Goal: Check status: Check status

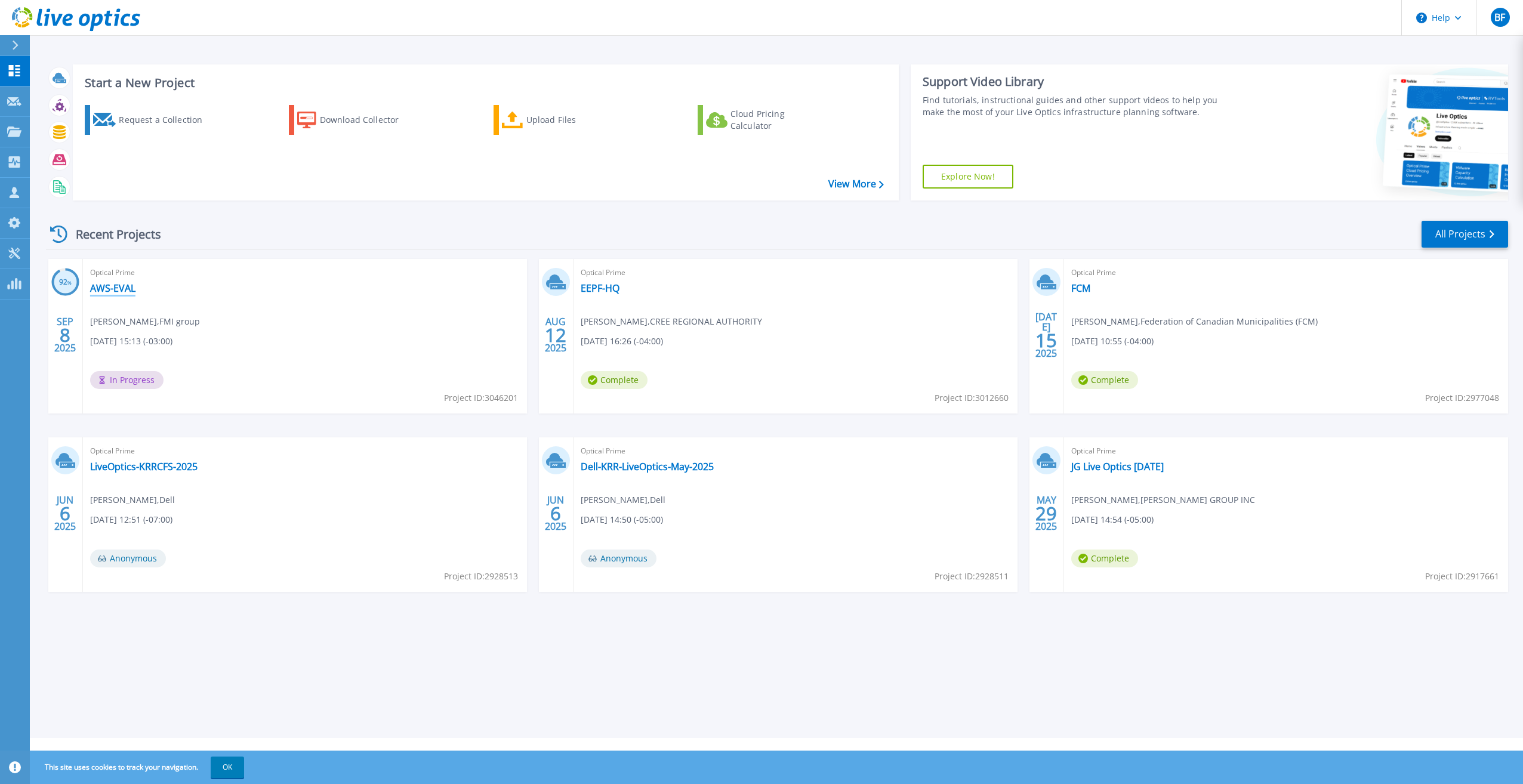
click at [115, 286] on link "AWS-EVAL" at bounding box center [113, 288] width 45 height 12
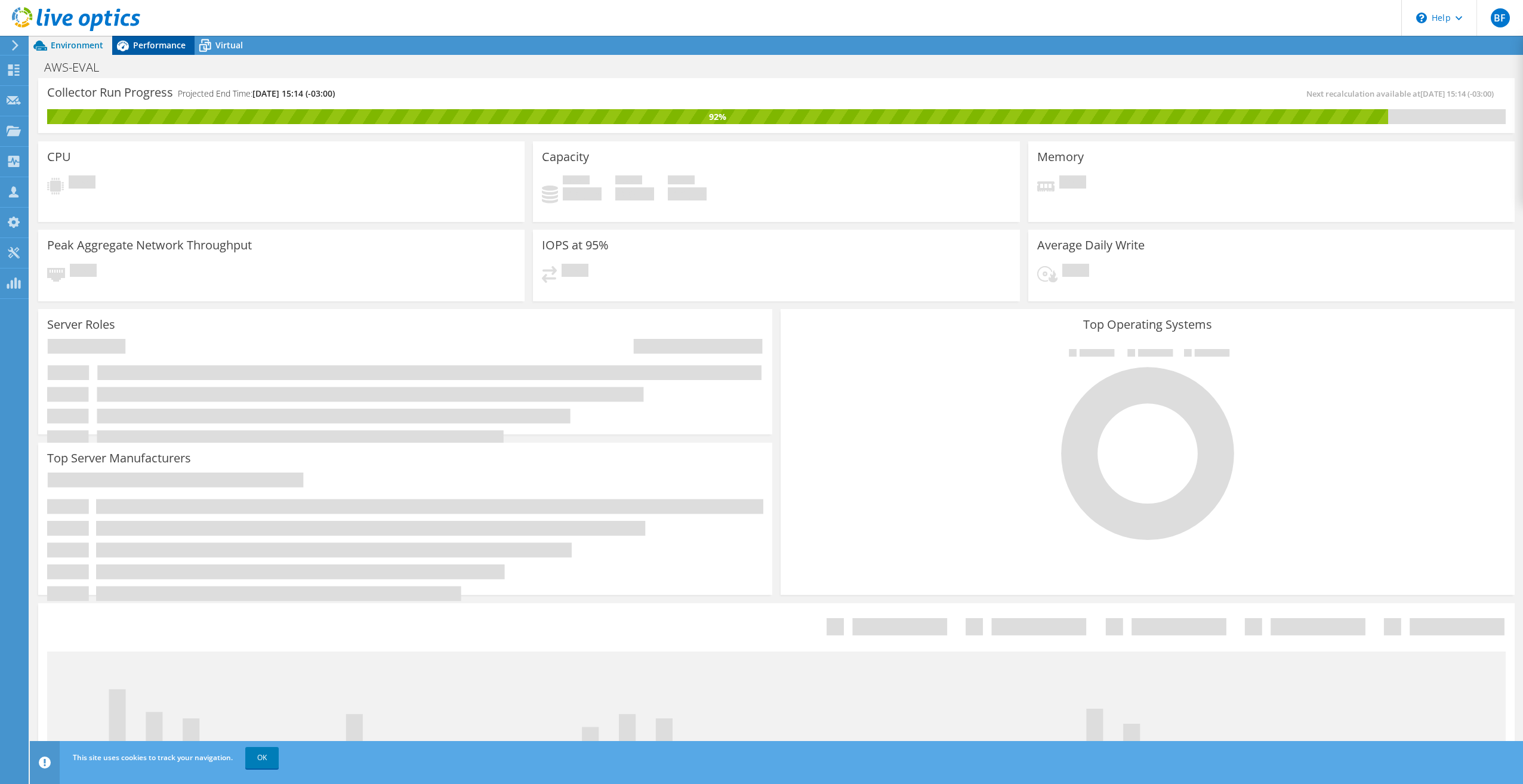
click at [154, 45] on span "Performance" at bounding box center [160, 45] width 53 height 11
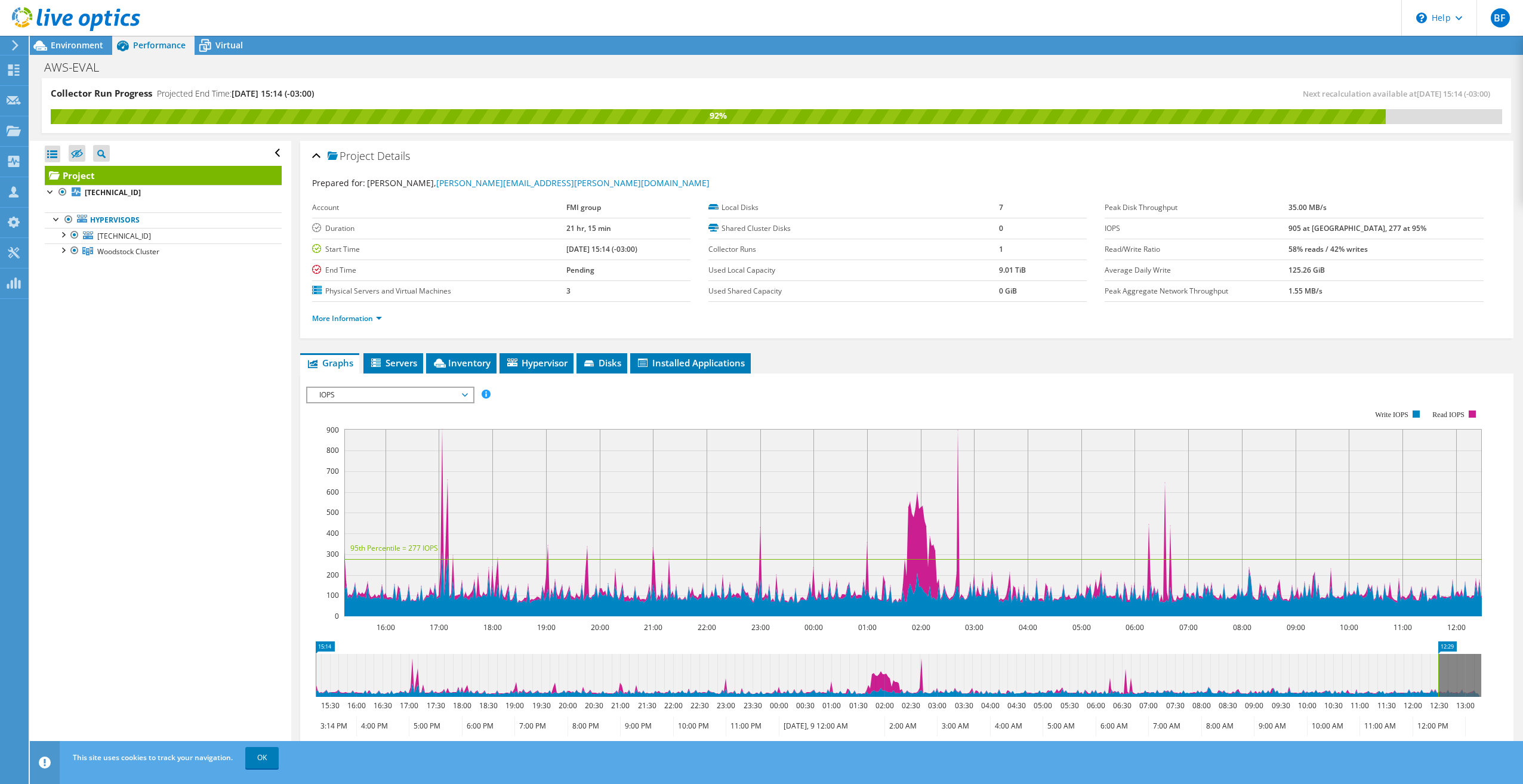
click at [427, 394] on span "IOPS" at bounding box center [390, 395] width 154 height 14
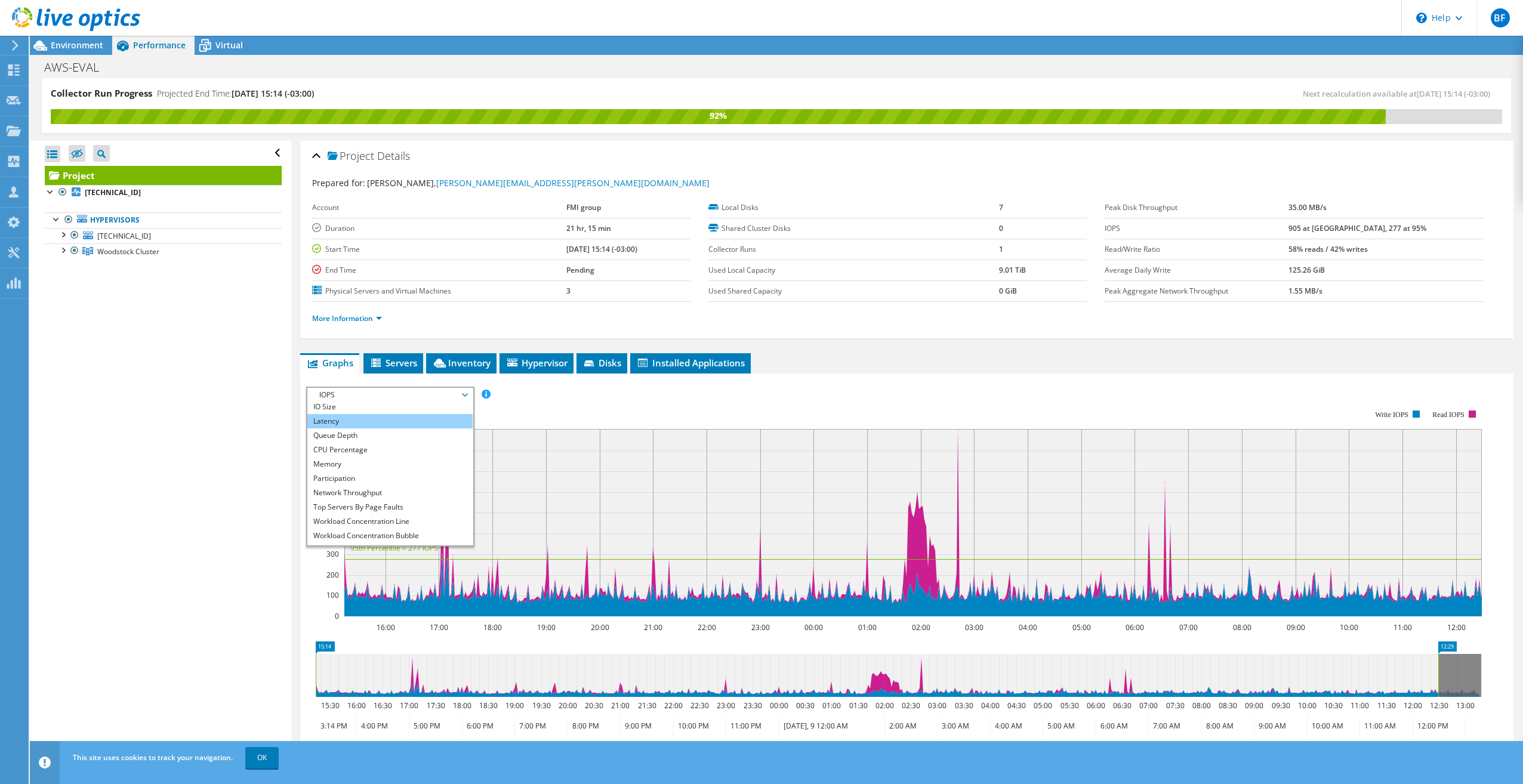
scroll to position [43, 0]
click at [369, 538] on li "All" at bounding box center [390, 538] width 166 height 14
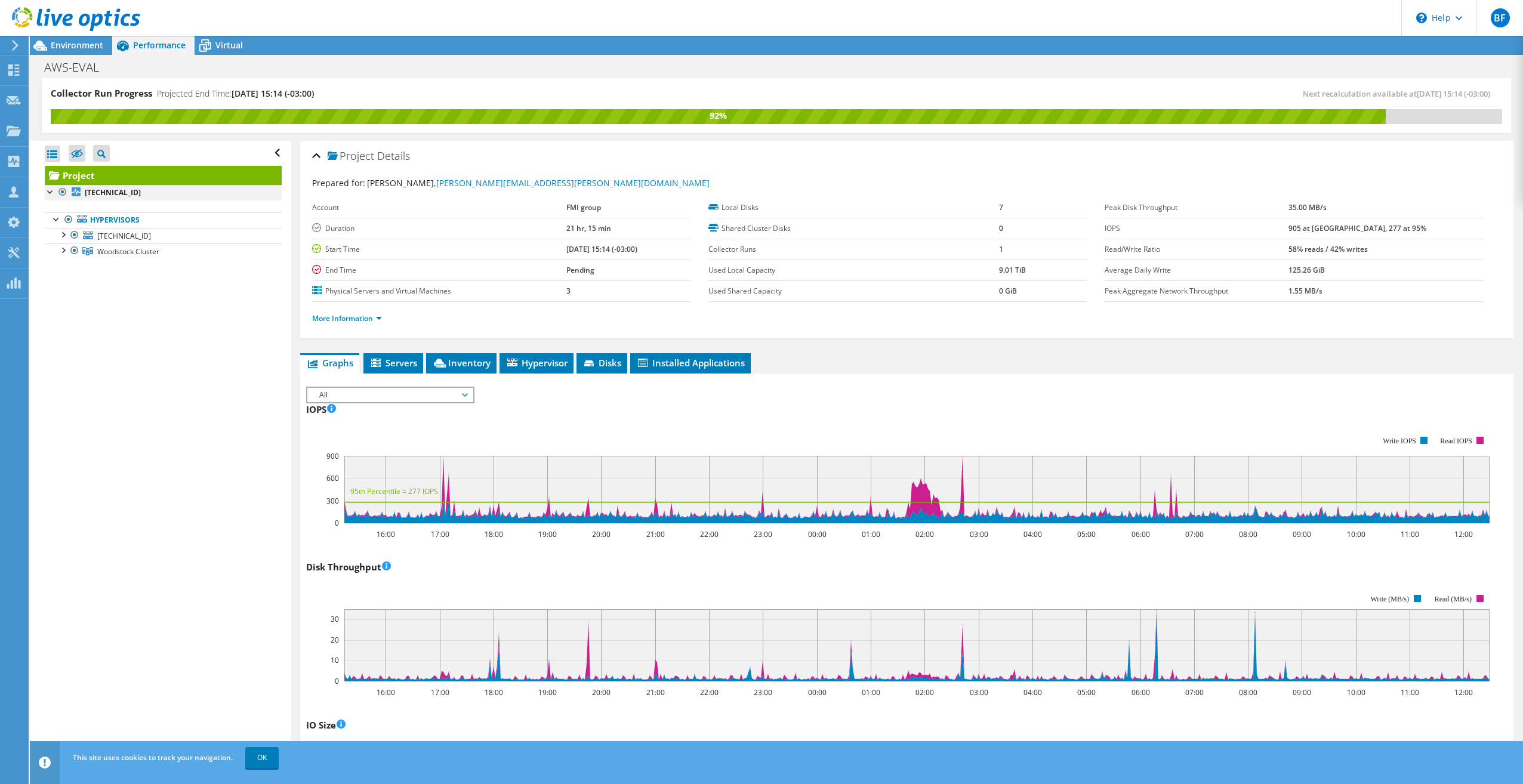
click at [47, 194] on div at bounding box center [51, 191] width 12 height 12
click at [48, 194] on div at bounding box center [51, 191] width 12 height 12
drag, startPoint x: 871, startPoint y: 629, endPoint x: 840, endPoint y: 583, distance: 55.5
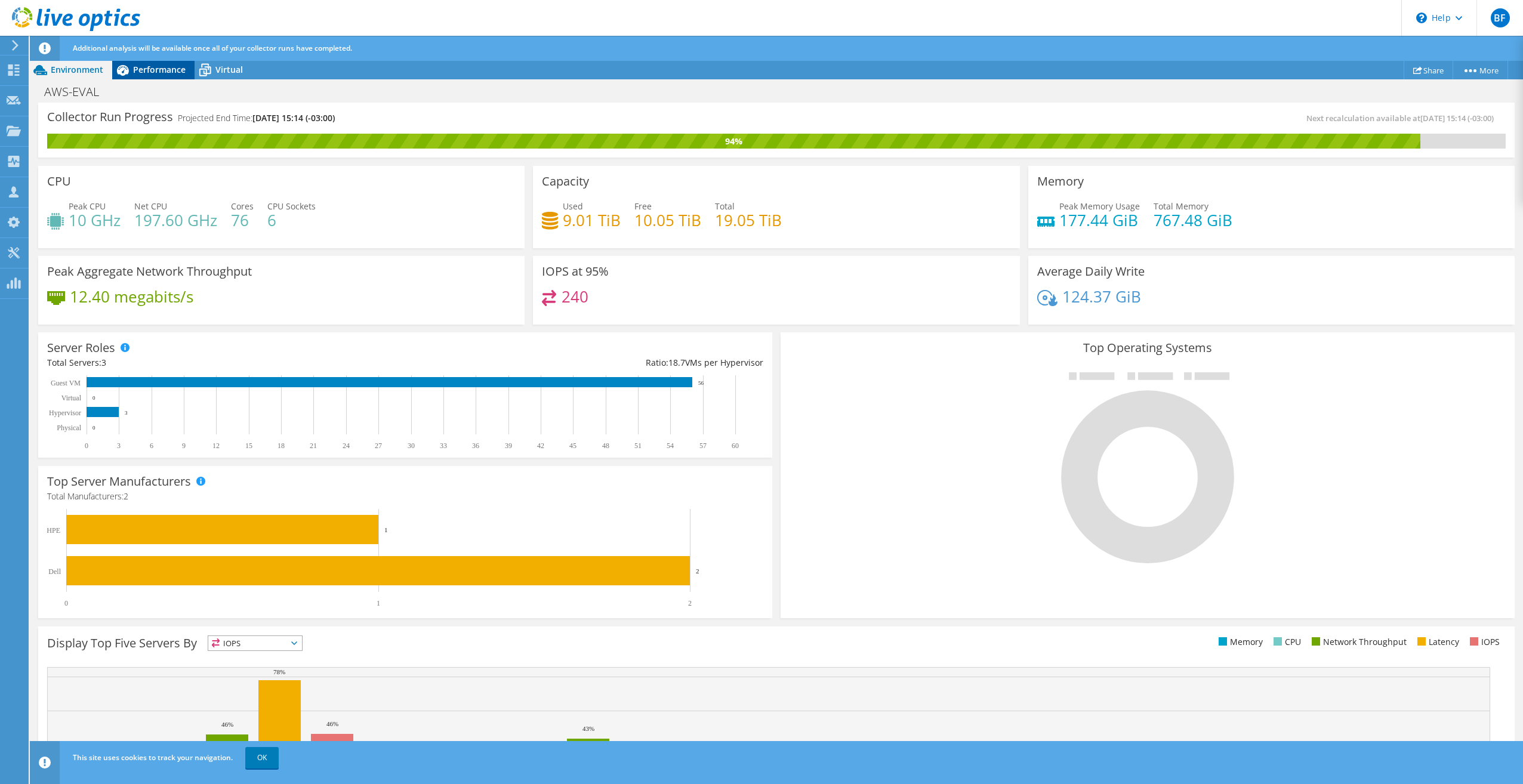
click at [171, 71] on span "Performance" at bounding box center [160, 69] width 53 height 11
